Goal: Navigation & Orientation: Find specific page/section

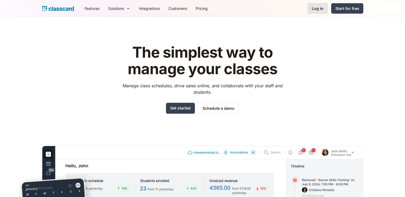
click at [317, 10] on div "Log in" at bounding box center [316, 9] width 11 height 6
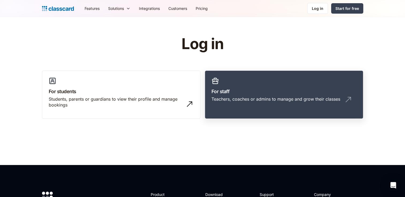
click at [237, 90] on h3 "For staff" at bounding box center [283, 91] width 145 height 7
